Goal: Information Seeking & Learning: Understand process/instructions

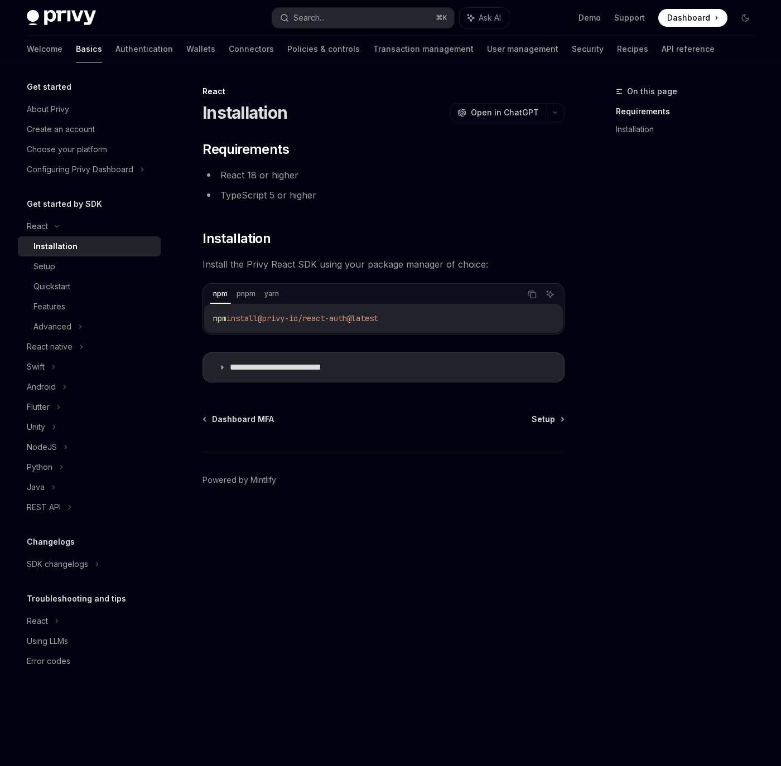
drag, startPoint x: 217, startPoint y: 320, endPoint x: 401, endPoint y: 322, distance: 184.6
click at [401, 322] on code "npm install @privy-io/react-auth@latest" at bounding box center [383, 318] width 341 height 13
click at [462, 308] on div "npm install @privy-io/react-auth@latest" at bounding box center [383, 318] width 359 height 29
click at [534, 293] on icon "Copy the contents from the code block" at bounding box center [533, 296] width 6 height 6
click at [538, 422] on span "Setup" at bounding box center [542, 419] width 23 height 11
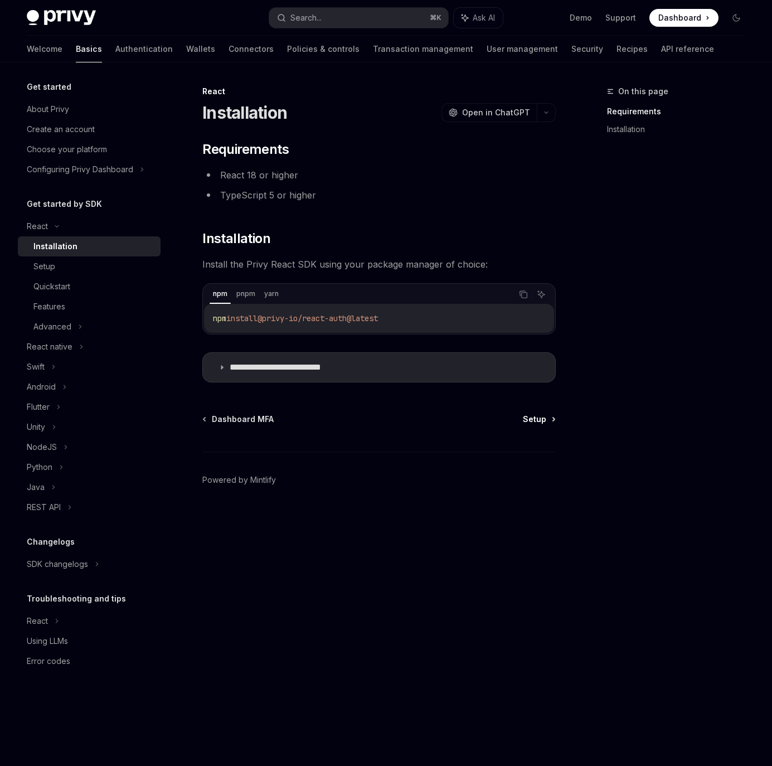
type textarea "*"
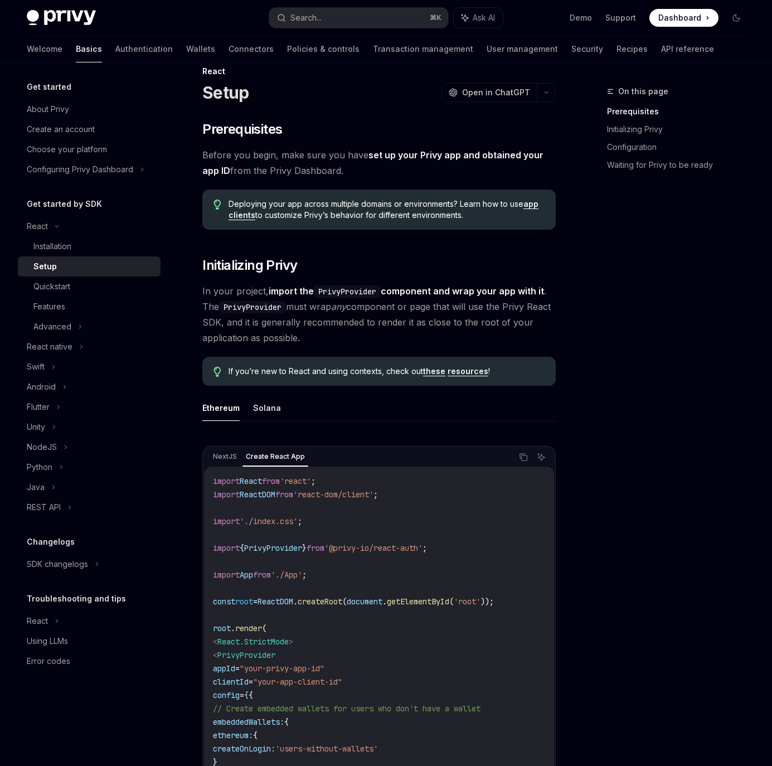
scroll to position [42, 0]
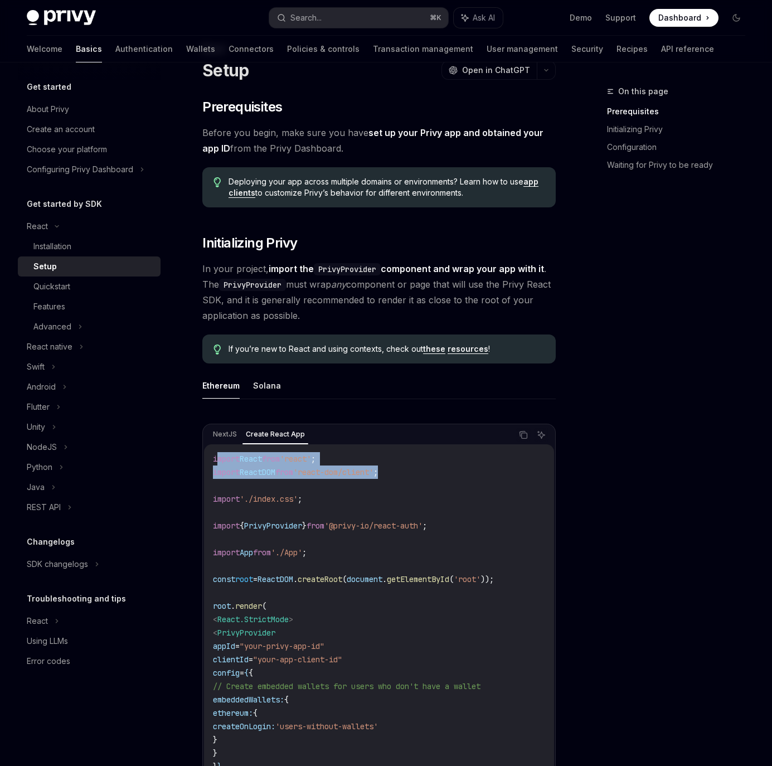
drag, startPoint x: 411, startPoint y: 473, endPoint x: 217, endPoint y: 464, distance: 193.7
click at [217, 464] on code "import React from 'react' ; import ReactDOM from 'react-dom/client' ; import '.…" at bounding box center [379, 646] width 332 height 388
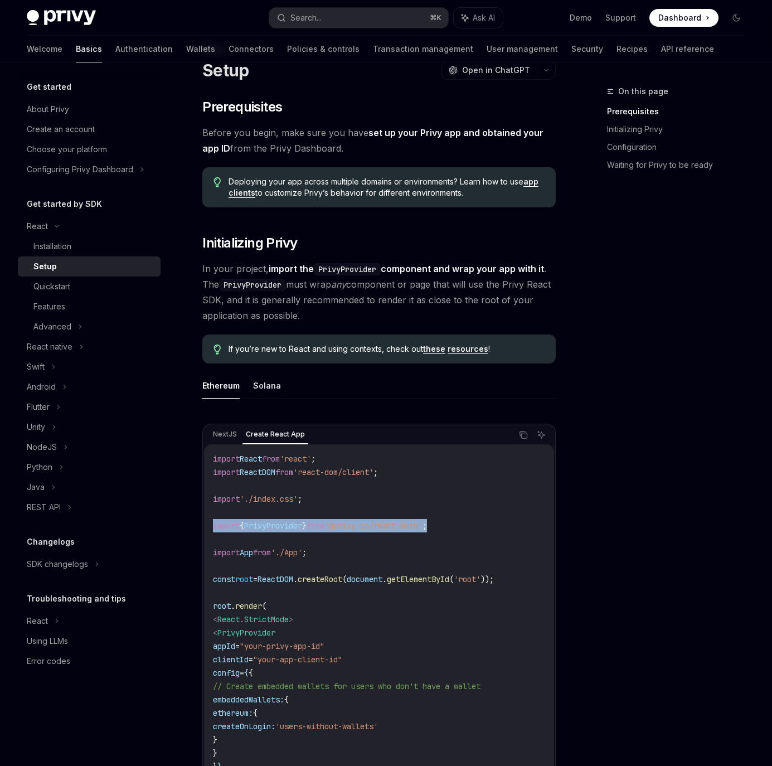
drag, startPoint x: 457, startPoint y: 529, endPoint x: 215, endPoint y: 524, distance: 242.0
click at [215, 524] on code "import React from 'react' ; import ReactDOM from 'react-dom/client' ; import '.…" at bounding box center [379, 646] width 332 height 388
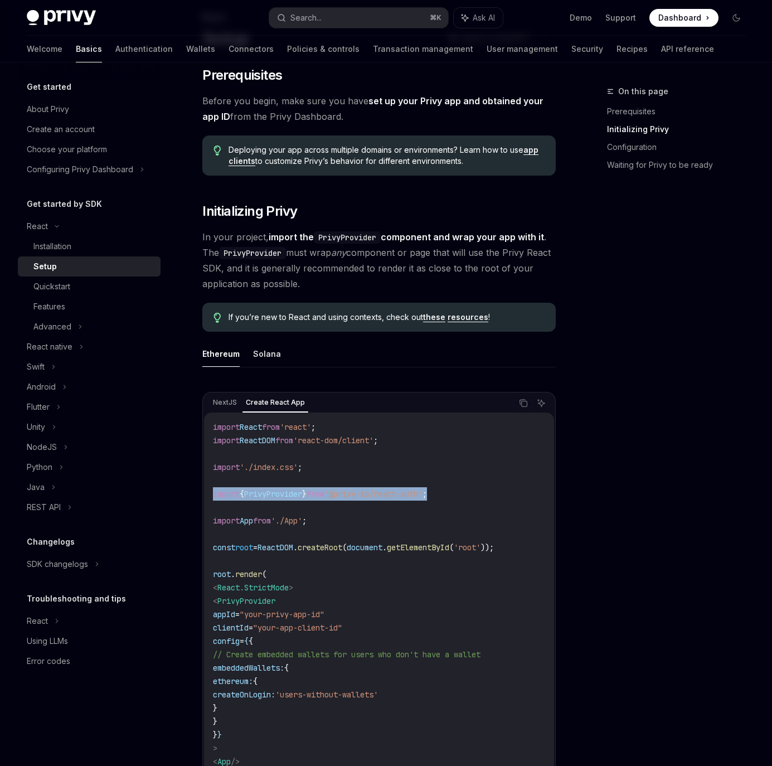
scroll to position [289, 0]
